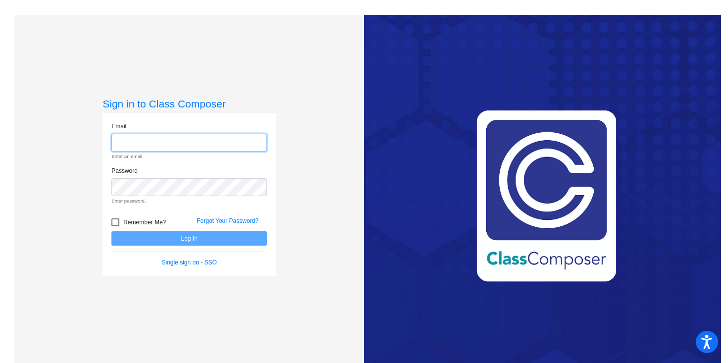
click at [171, 142] on input "email" at bounding box center [188, 143] width 155 height 18
type input "[PERSON_NAME][EMAIL_ADDRESS][PERSON_NAME][DOMAIN_NAME]"
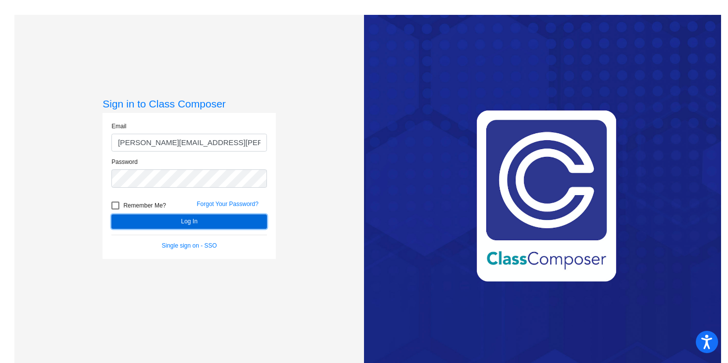
click at [187, 220] on button "Log In" at bounding box center [188, 221] width 155 height 14
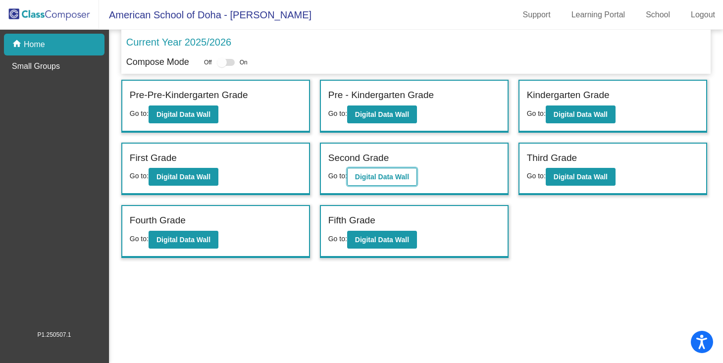
click at [384, 179] on b "Digital Data Wall" at bounding box center [382, 177] width 54 height 8
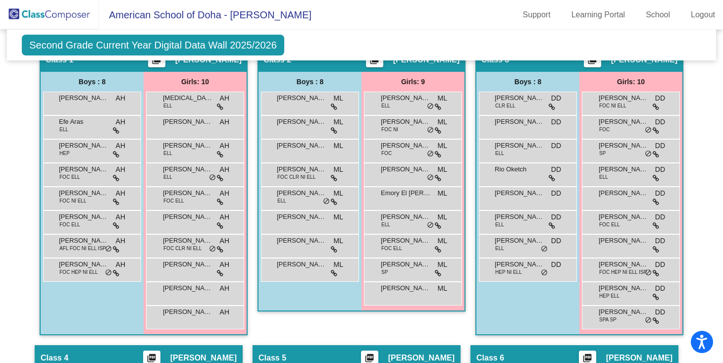
scroll to position [256, 0]
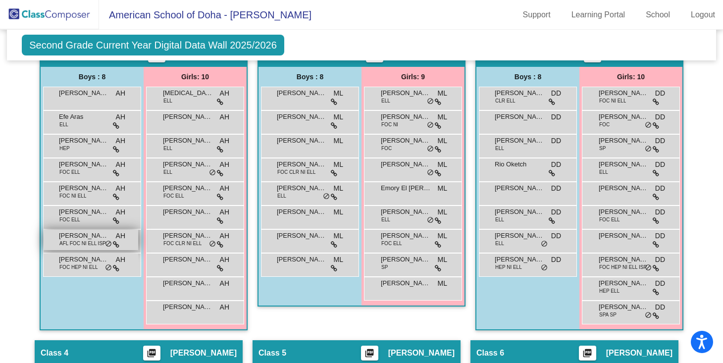
click at [75, 239] on span "[PERSON_NAME]" at bounding box center [83, 236] width 49 height 10
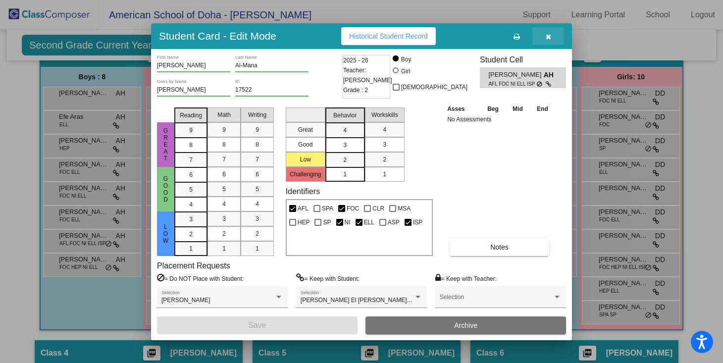
click at [548, 36] on icon "button" at bounding box center [547, 36] width 5 height 7
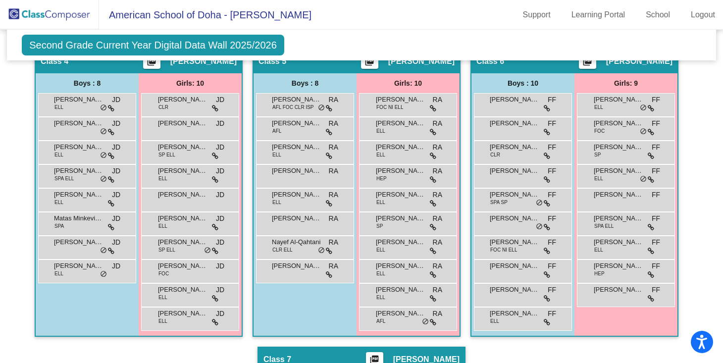
scroll to position [537, 0]
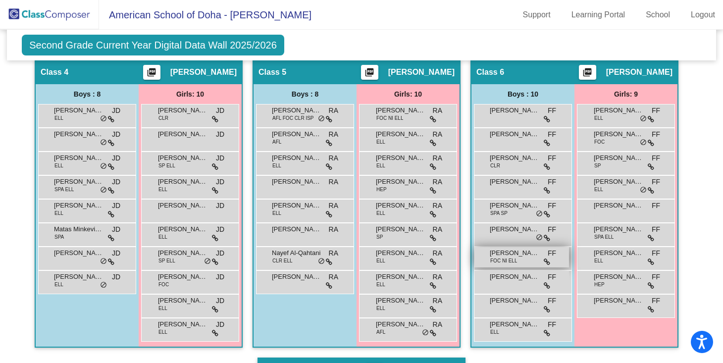
click at [525, 259] on div "[PERSON_NAME] FOC NI ELL FF lock do_not_disturb_alt" at bounding box center [521, 257] width 95 height 20
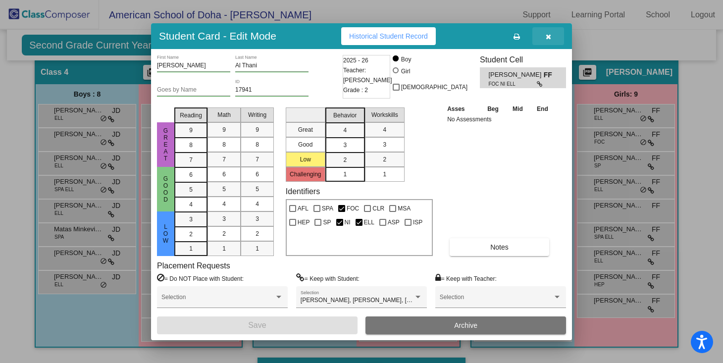
click at [550, 35] on icon "button" at bounding box center [547, 36] width 5 height 7
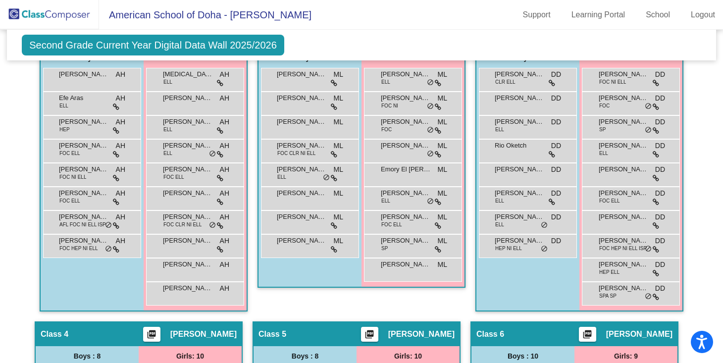
scroll to position [0, 0]
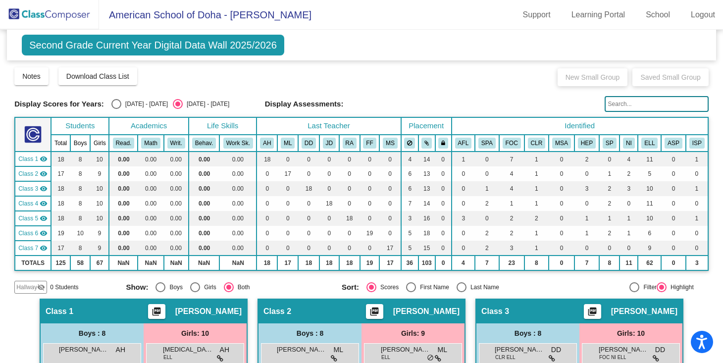
click at [39, 11] on img at bounding box center [49, 14] width 99 height 29
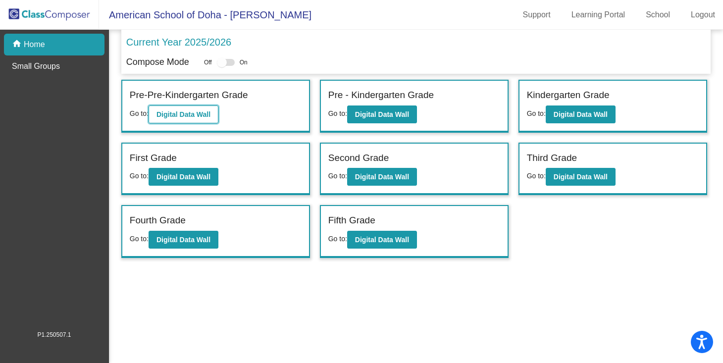
click at [187, 110] on b "Digital Data Wall" at bounding box center [183, 114] width 54 height 8
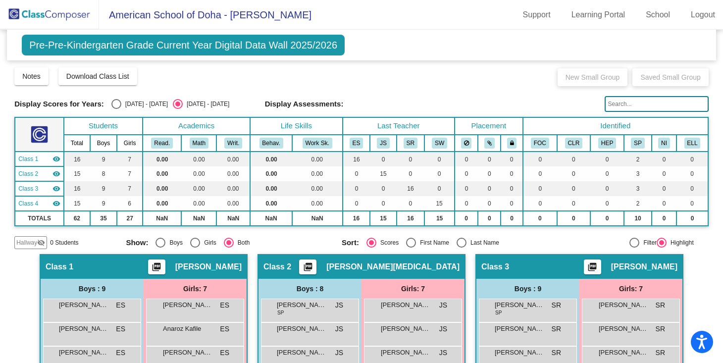
click at [75, 41] on span "Pre-Pre-Kindergarten Grade Current Year Digital Data Wall 2025/2026" at bounding box center [183, 45] width 323 height 21
click at [32, 11] on img at bounding box center [49, 14] width 99 height 29
